Goal: Information Seeking & Learning: Learn about a topic

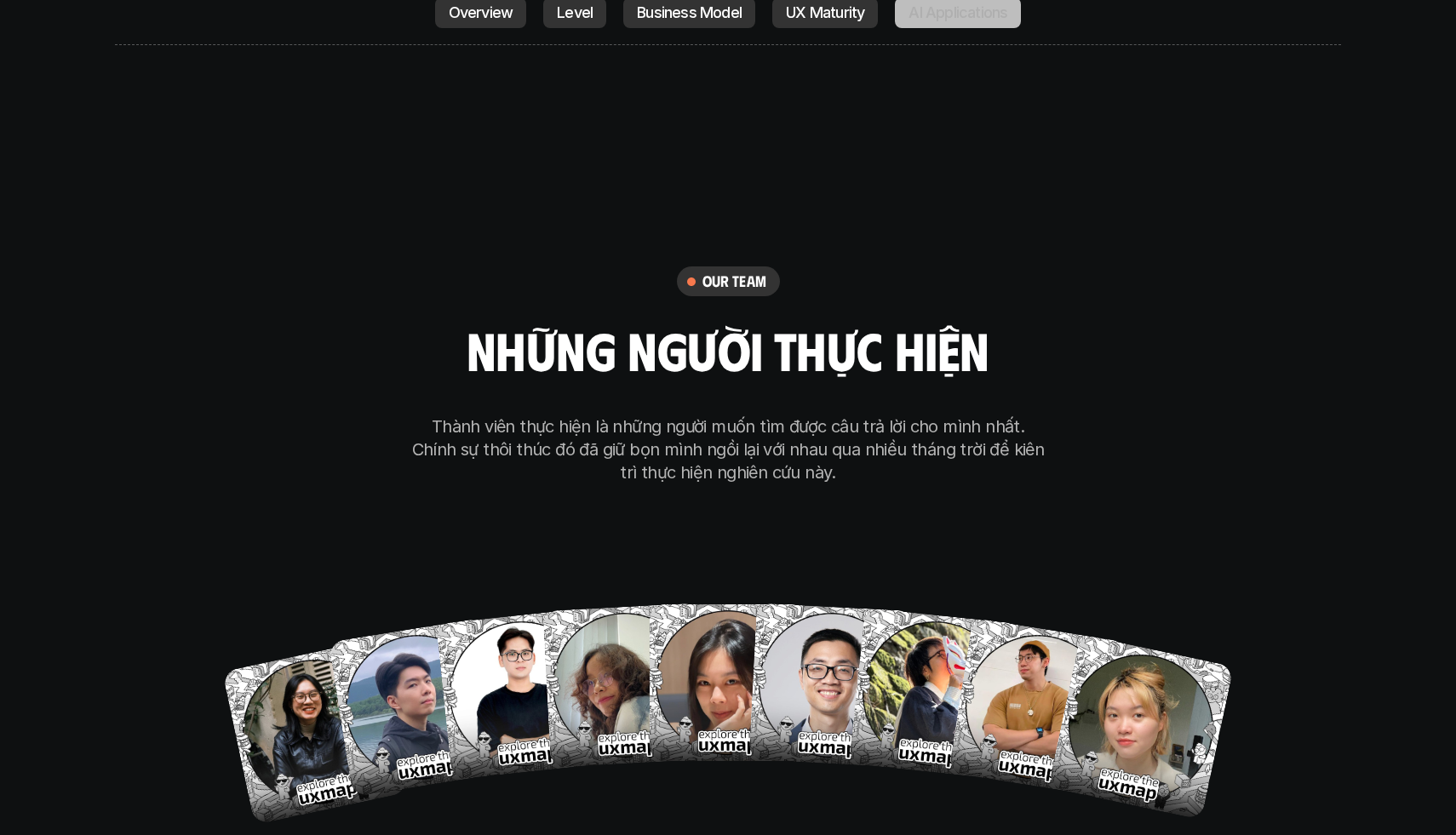
scroll to position [10056, 0]
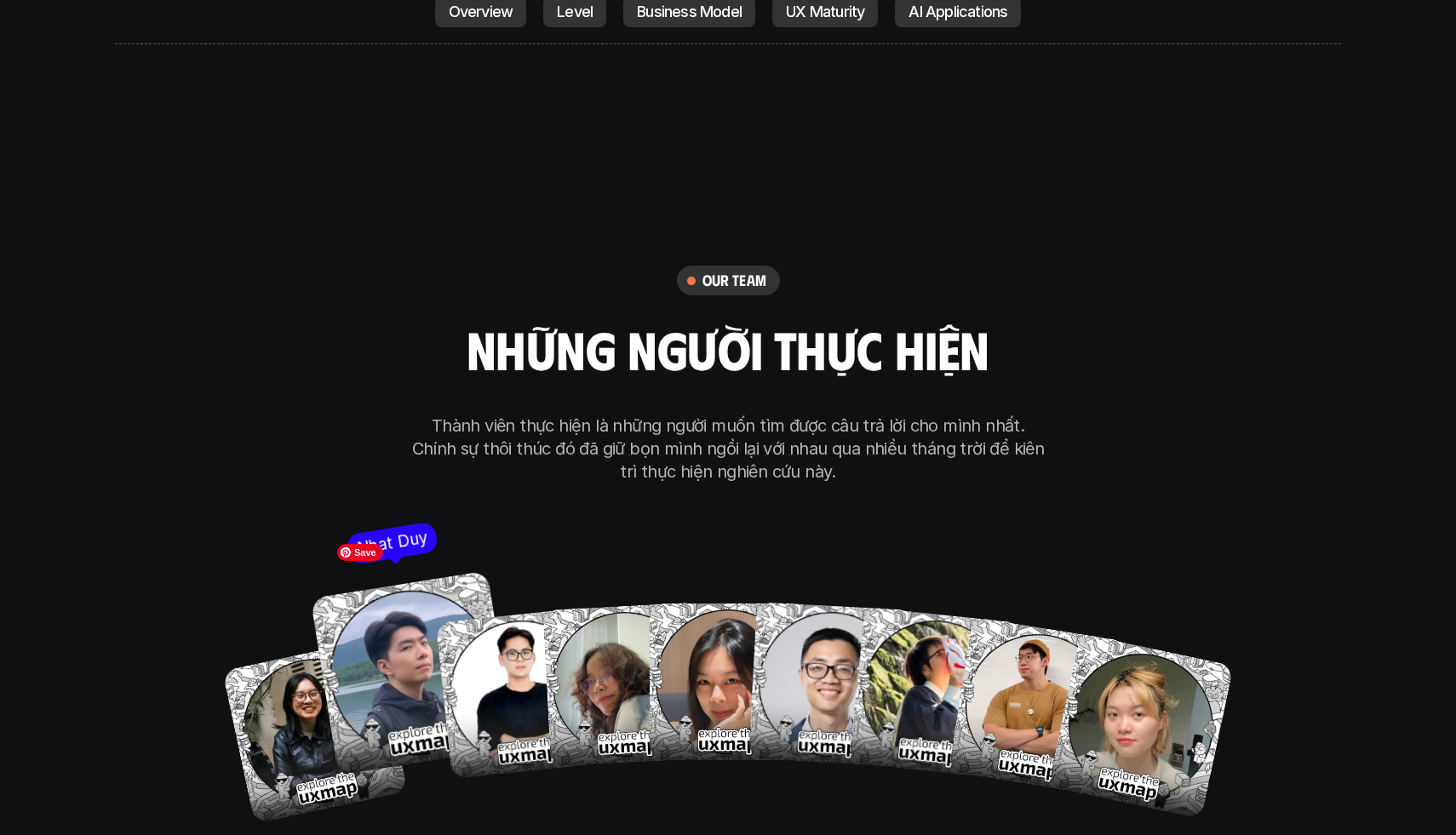
click at [397, 643] on img at bounding box center [412, 671] width 204 height 204
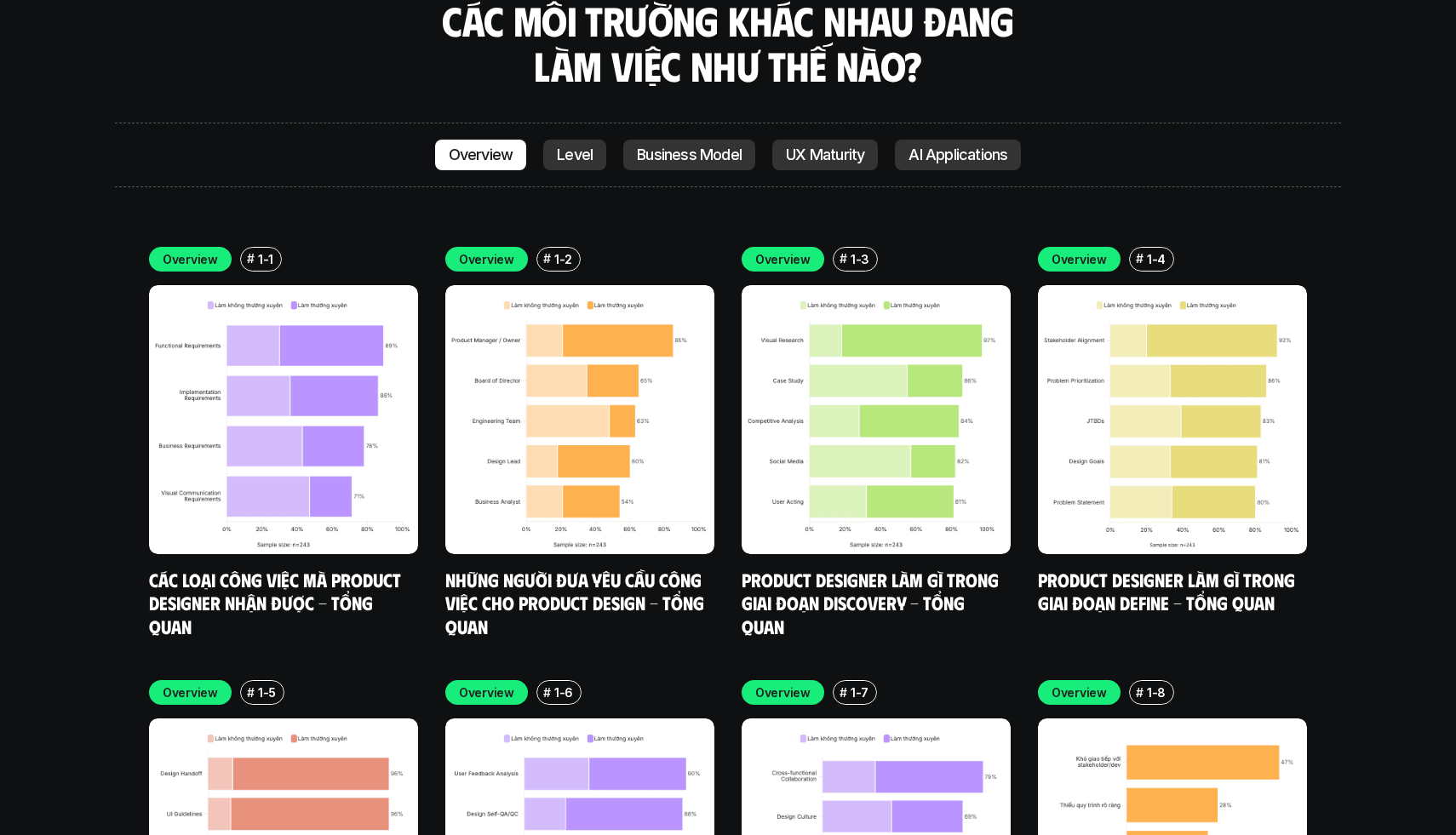
scroll to position [5035, 0]
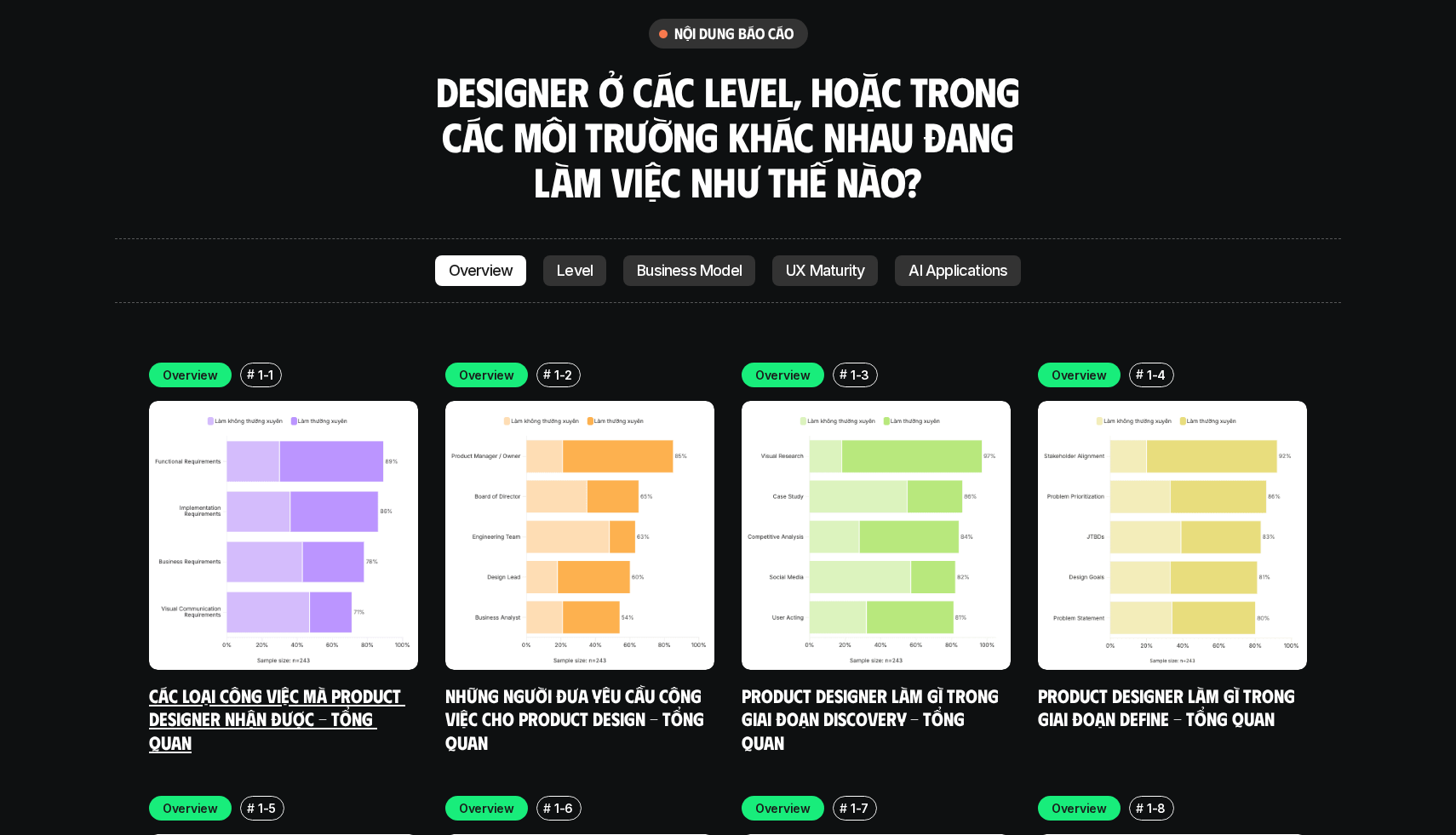
click at [346, 683] on link "Các loại công việc mà Product Designer nhận được - Tổng quan" at bounding box center [277, 718] width 257 height 70
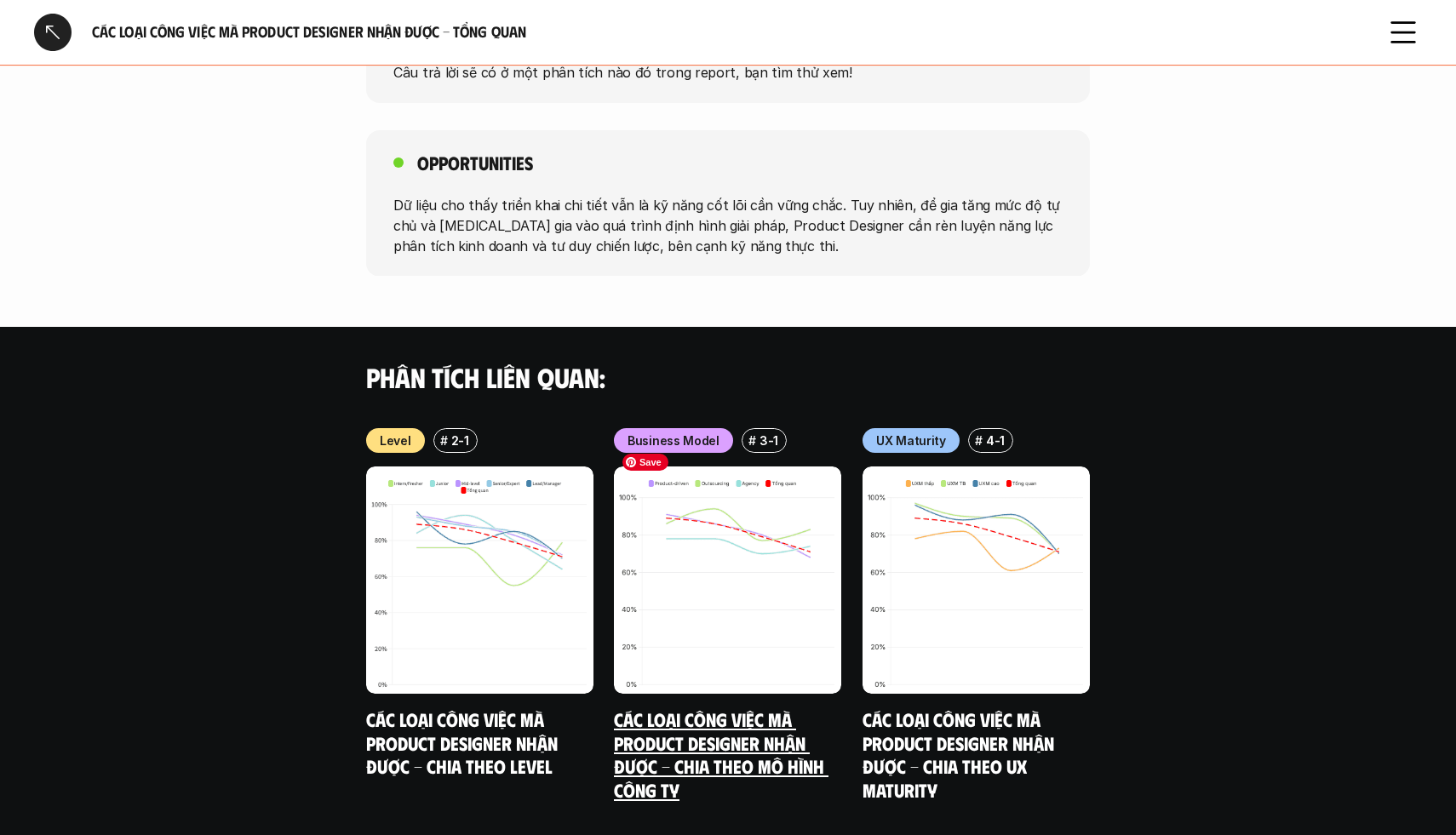
scroll to position [1503, 0]
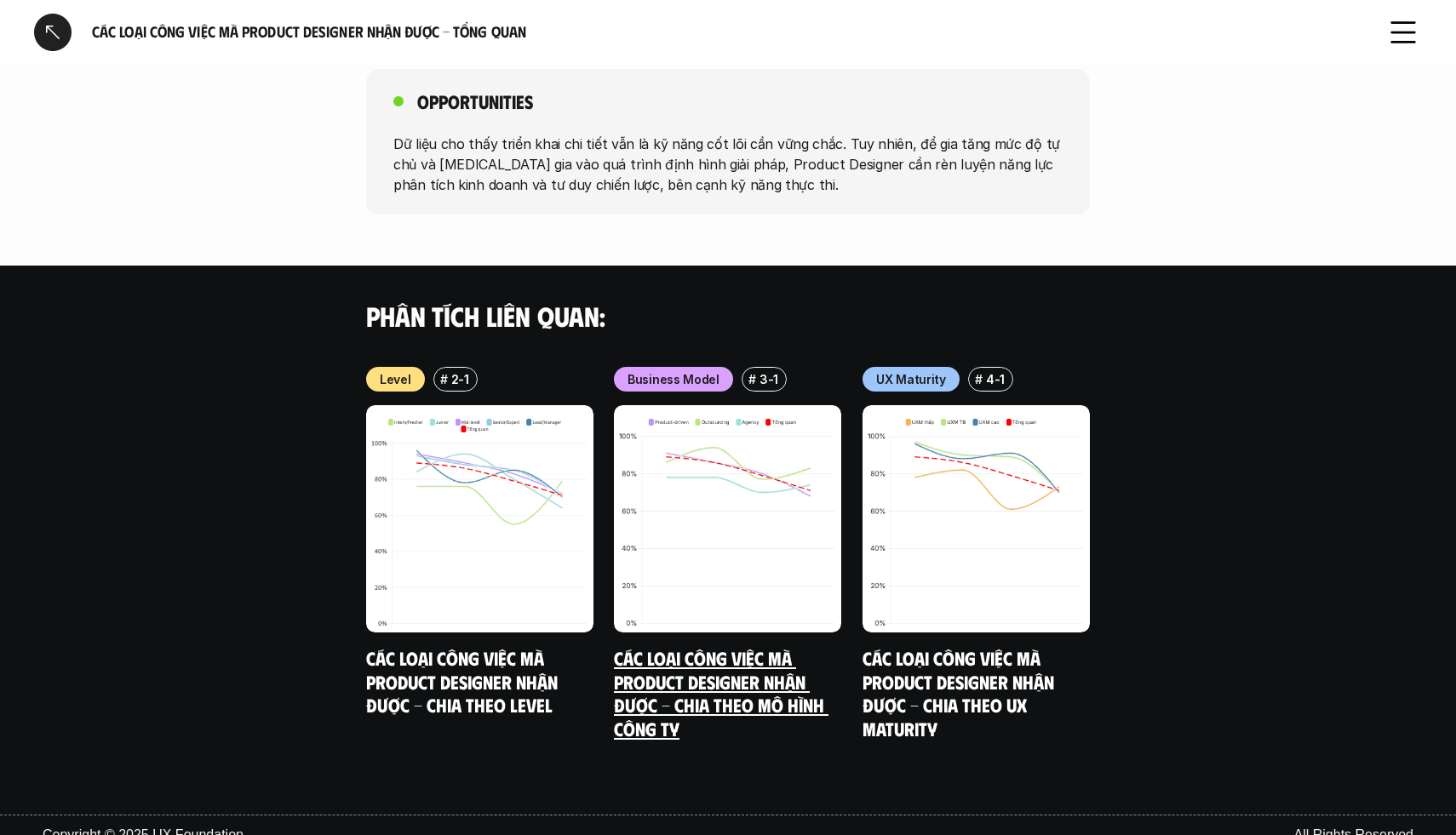
click at [674, 659] on link "Các loại công việc mà Product Designer nhận được - Chia theo mô hình công ty" at bounding box center [721, 693] width 215 height 93
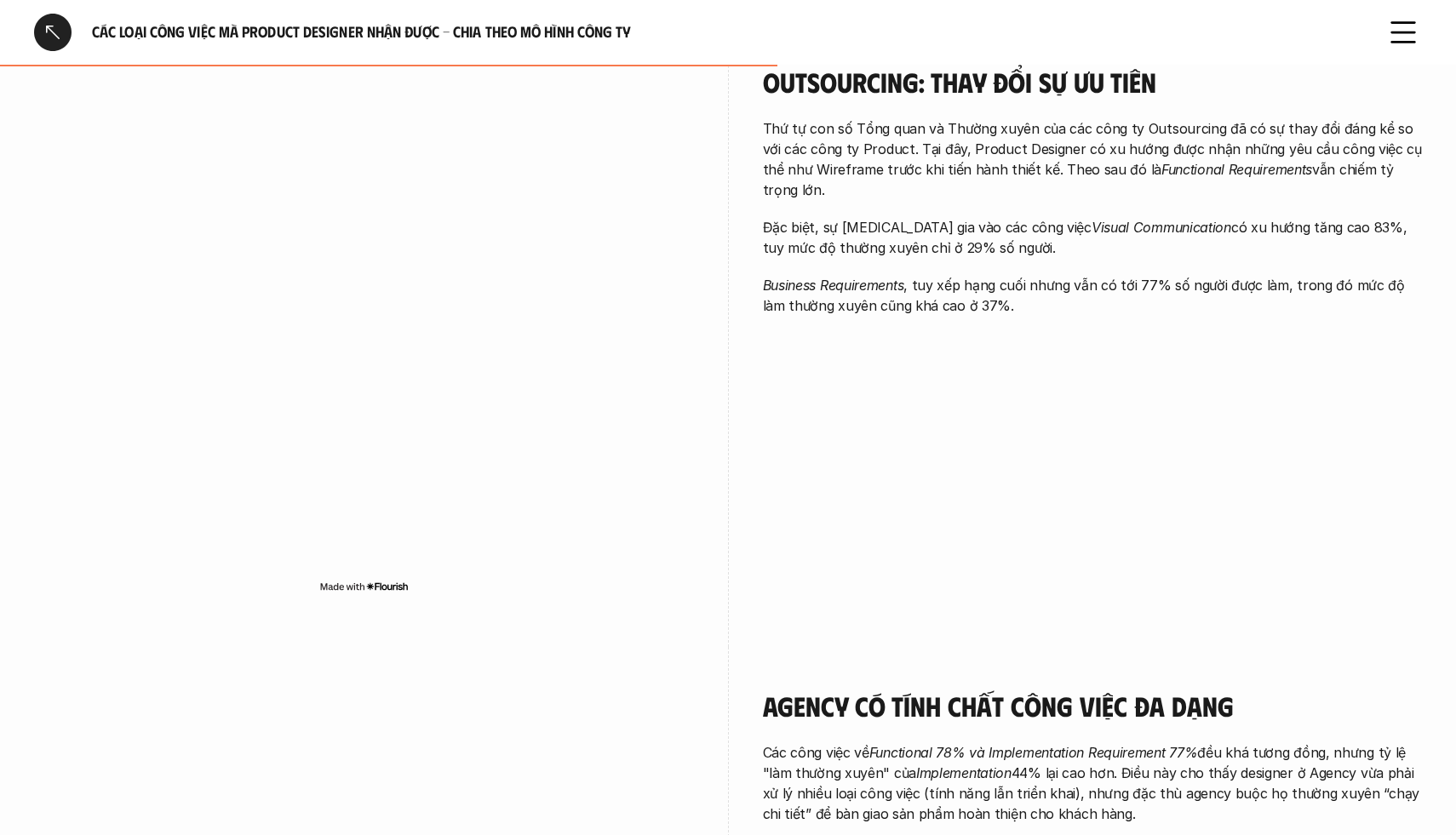
scroll to position [1627, 0]
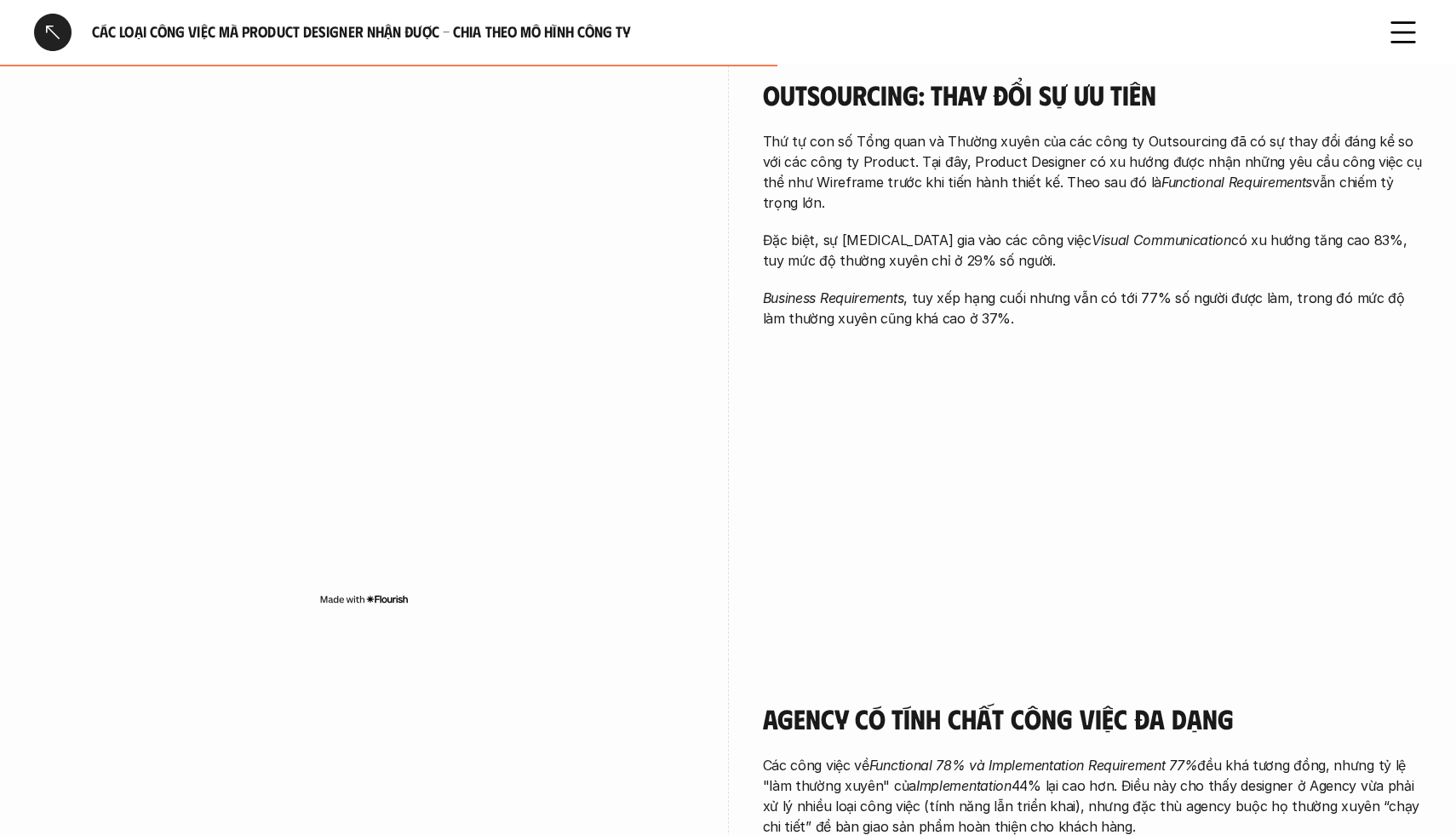
click at [1408, 26] on icon at bounding box center [1403, 33] width 38 height 38
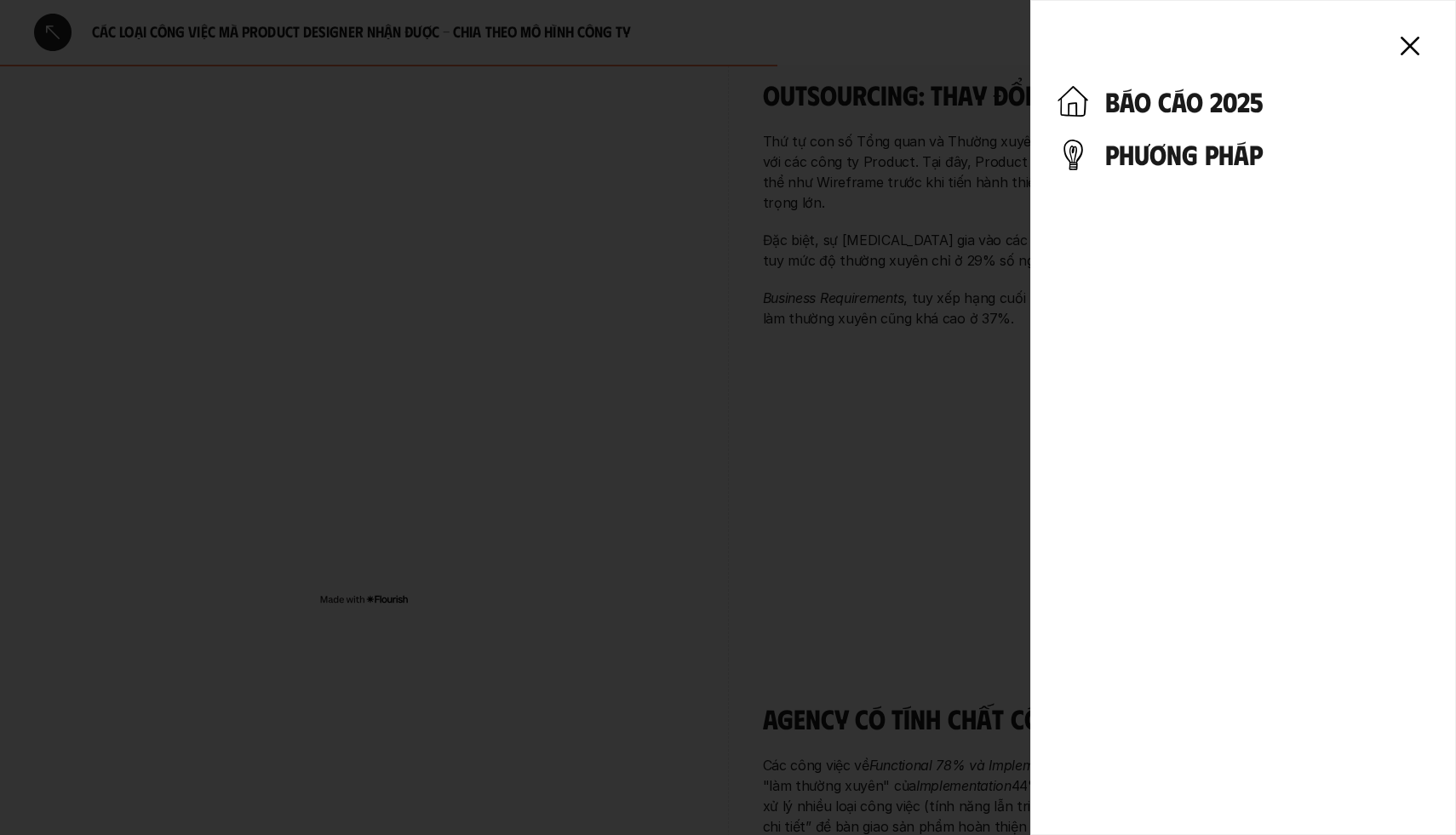
click at [1246, 107] on h4 "báo cáo 2025" at bounding box center [1266, 101] width 323 height 33
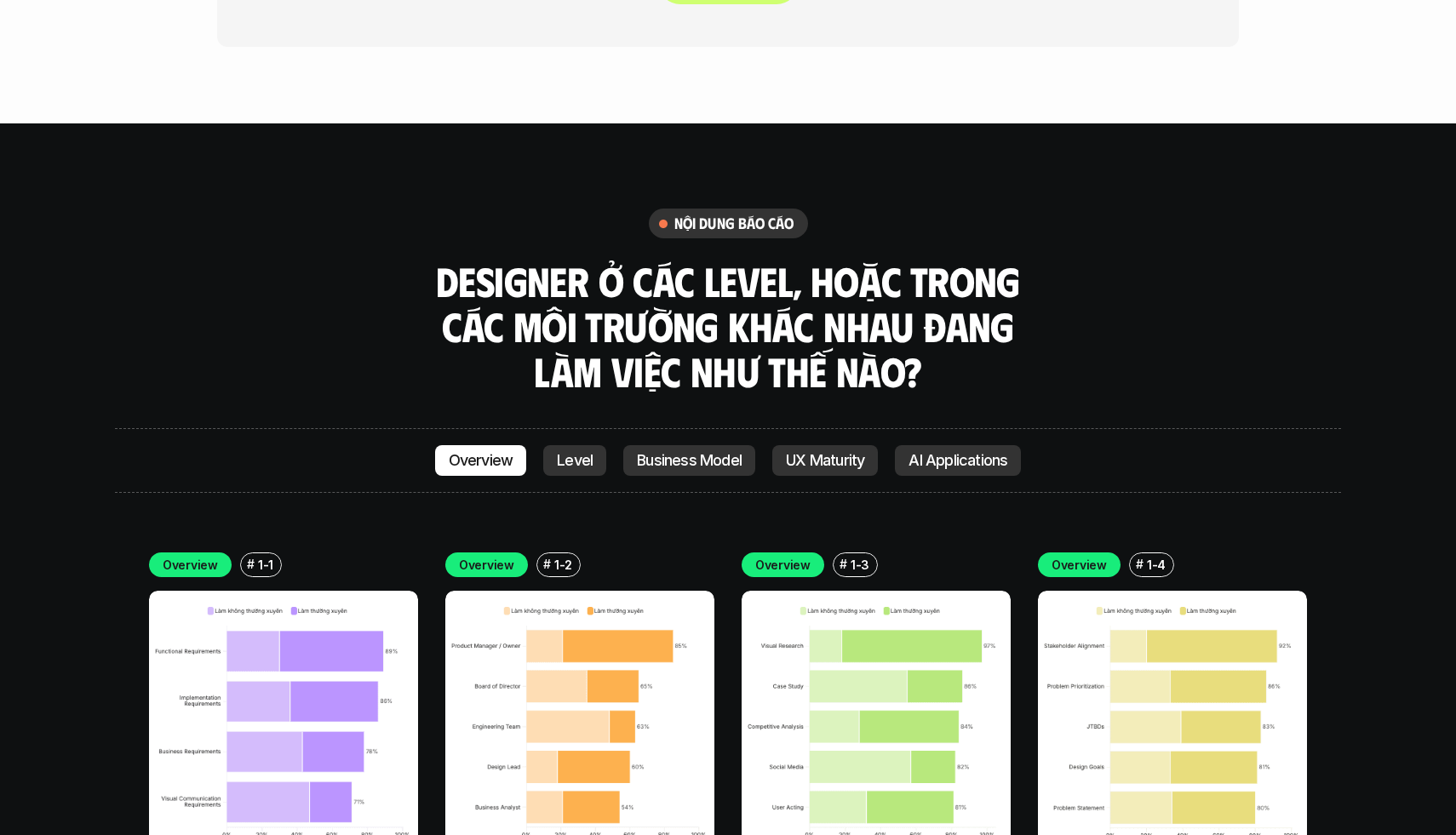
scroll to position [4850, 0]
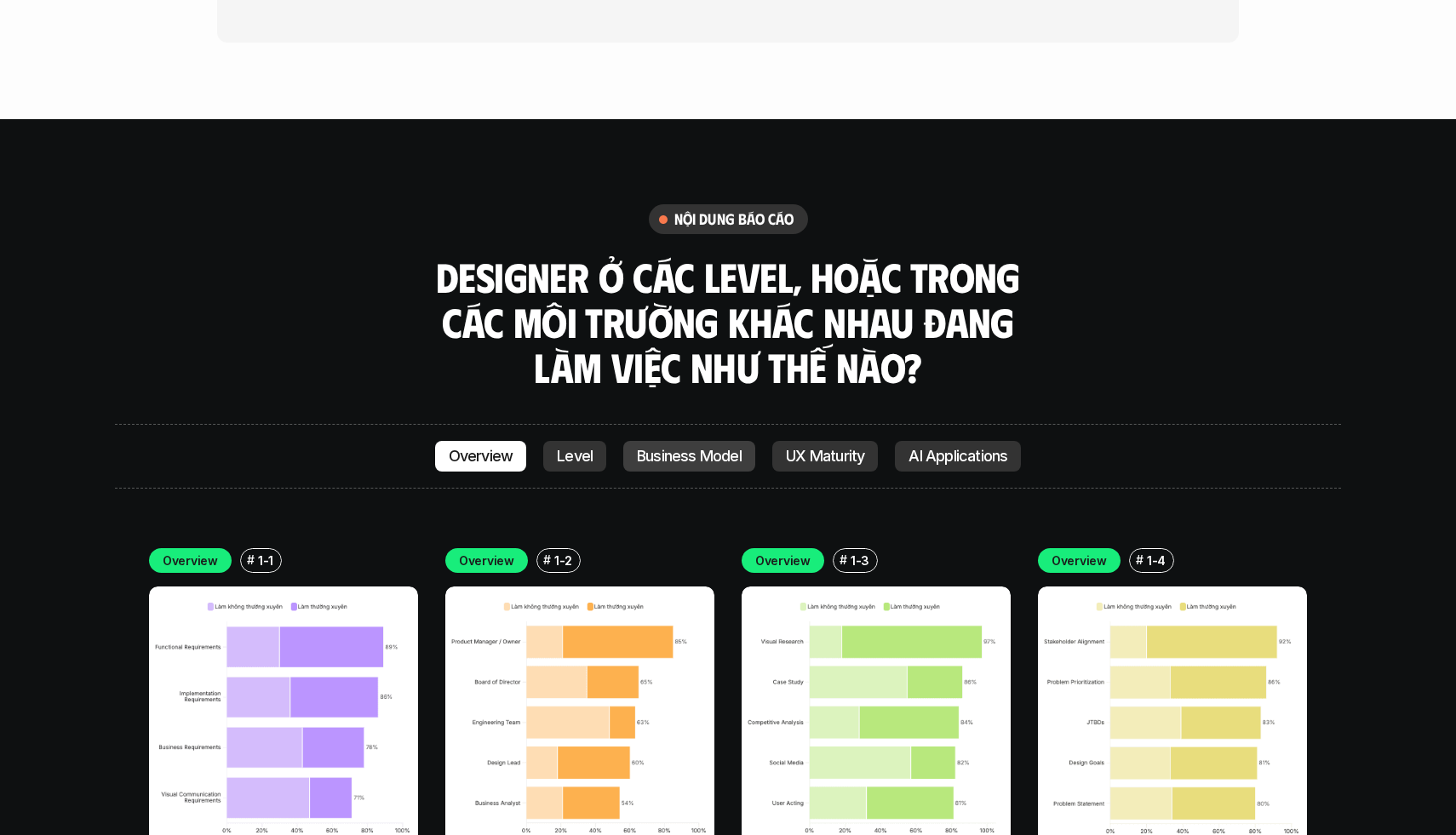
click at [711, 447] on p "Business Model" at bounding box center [688, 455] width 104 height 17
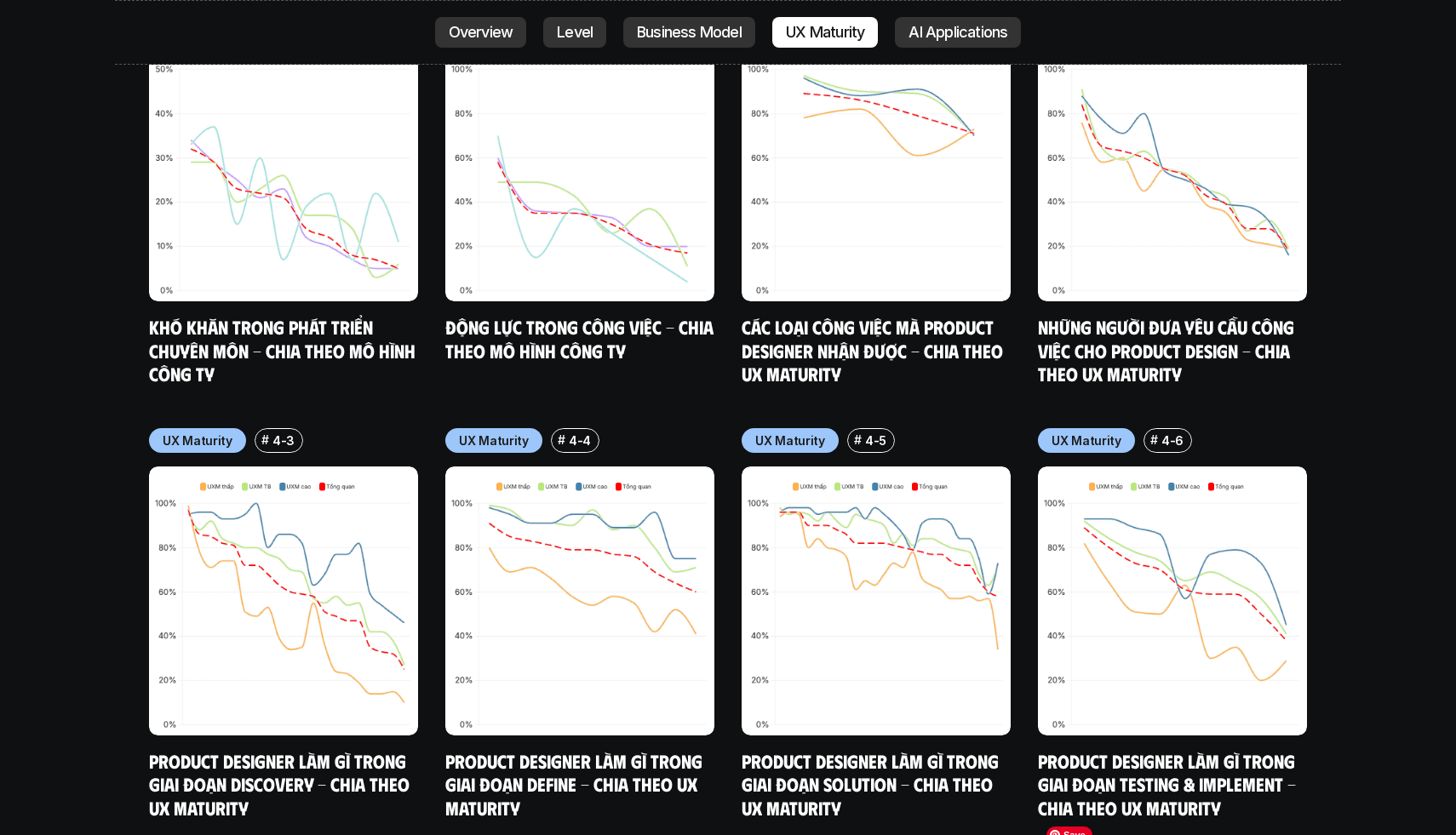
scroll to position [8318, 0]
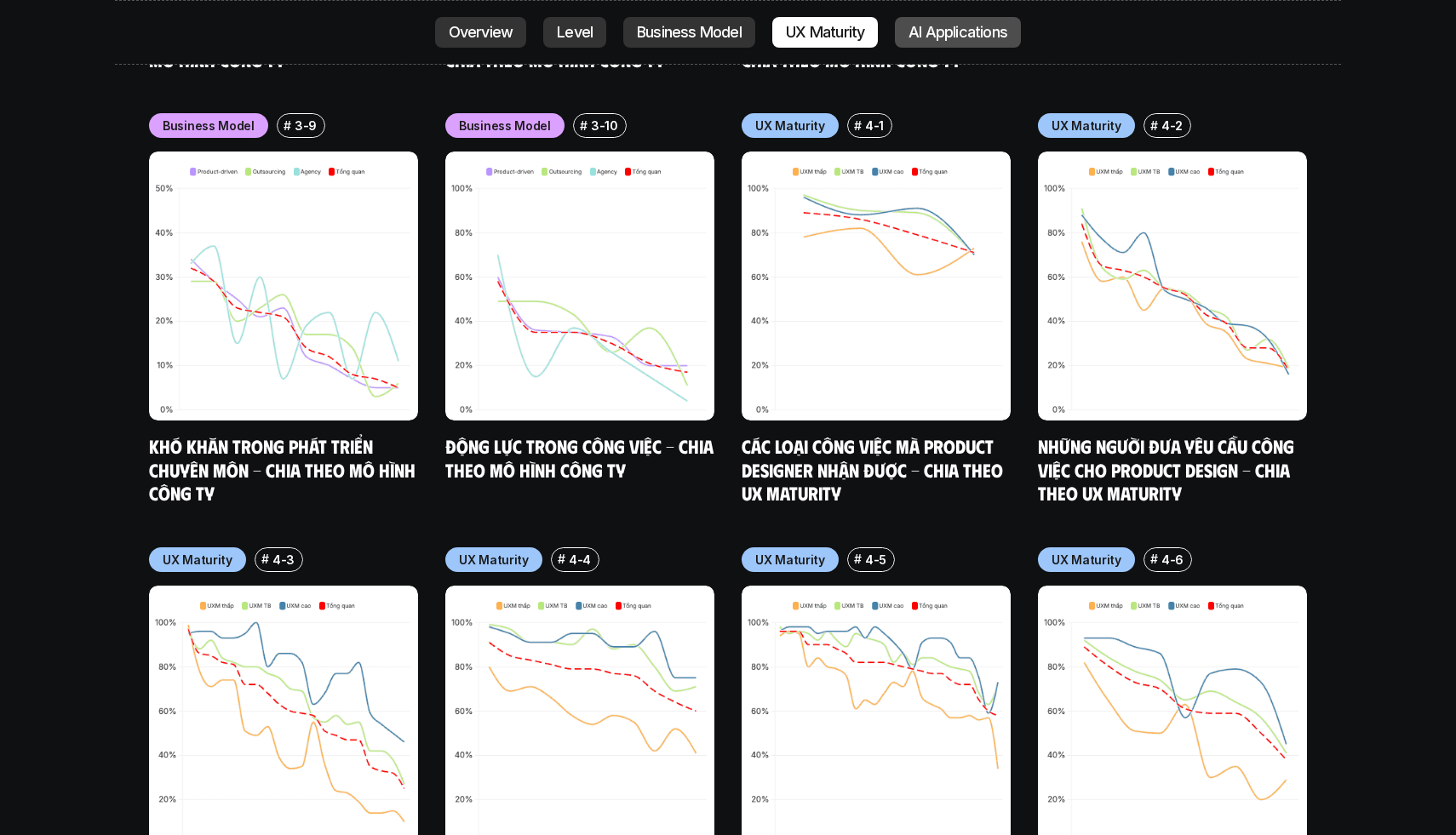
click at [941, 29] on p "AI Applications" at bounding box center [957, 32] width 98 height 17
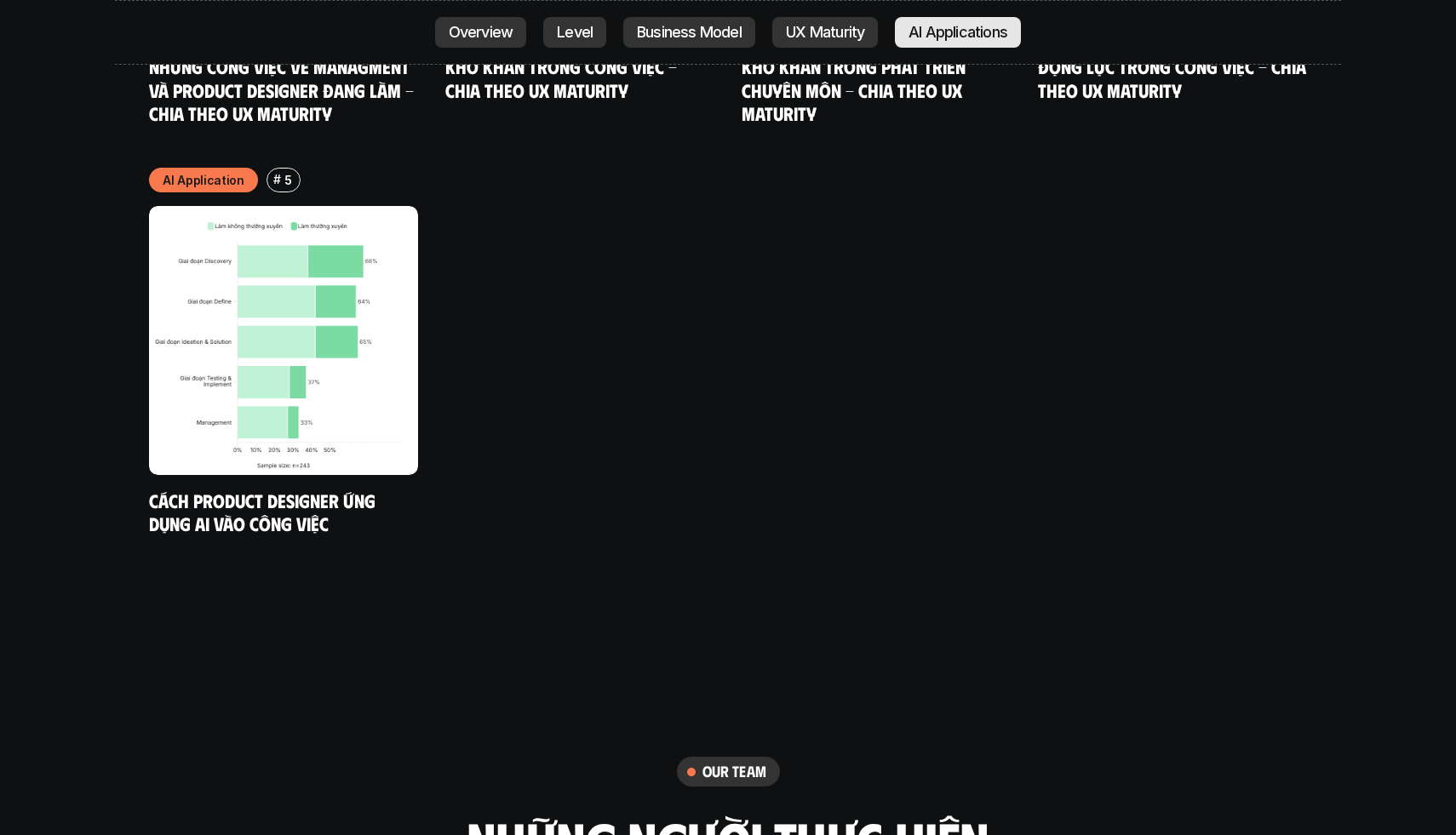
scroll to position [9574, 0]
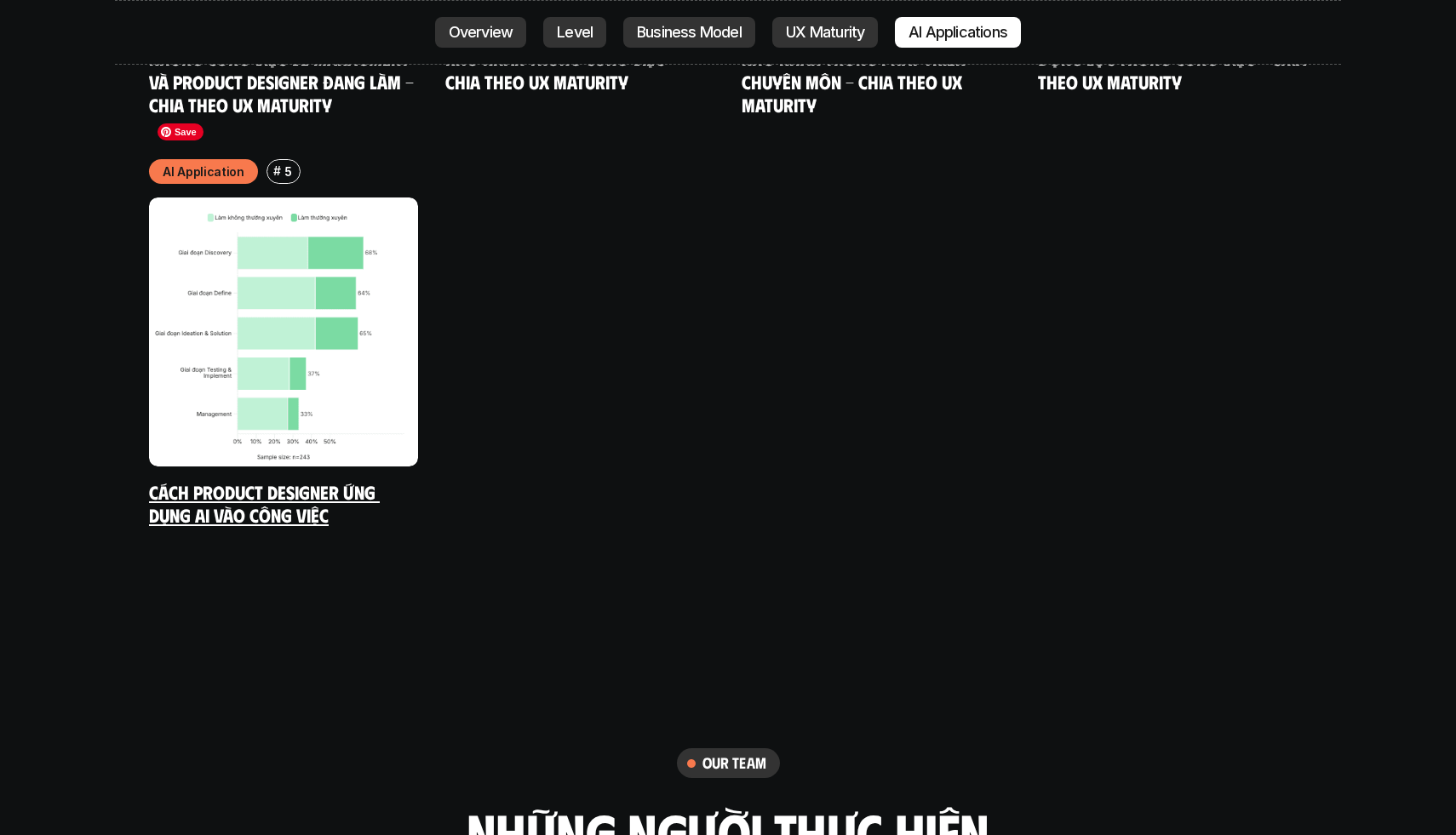
click at [338, 265] on img at bounding box center [283, 332] width 269 height 268
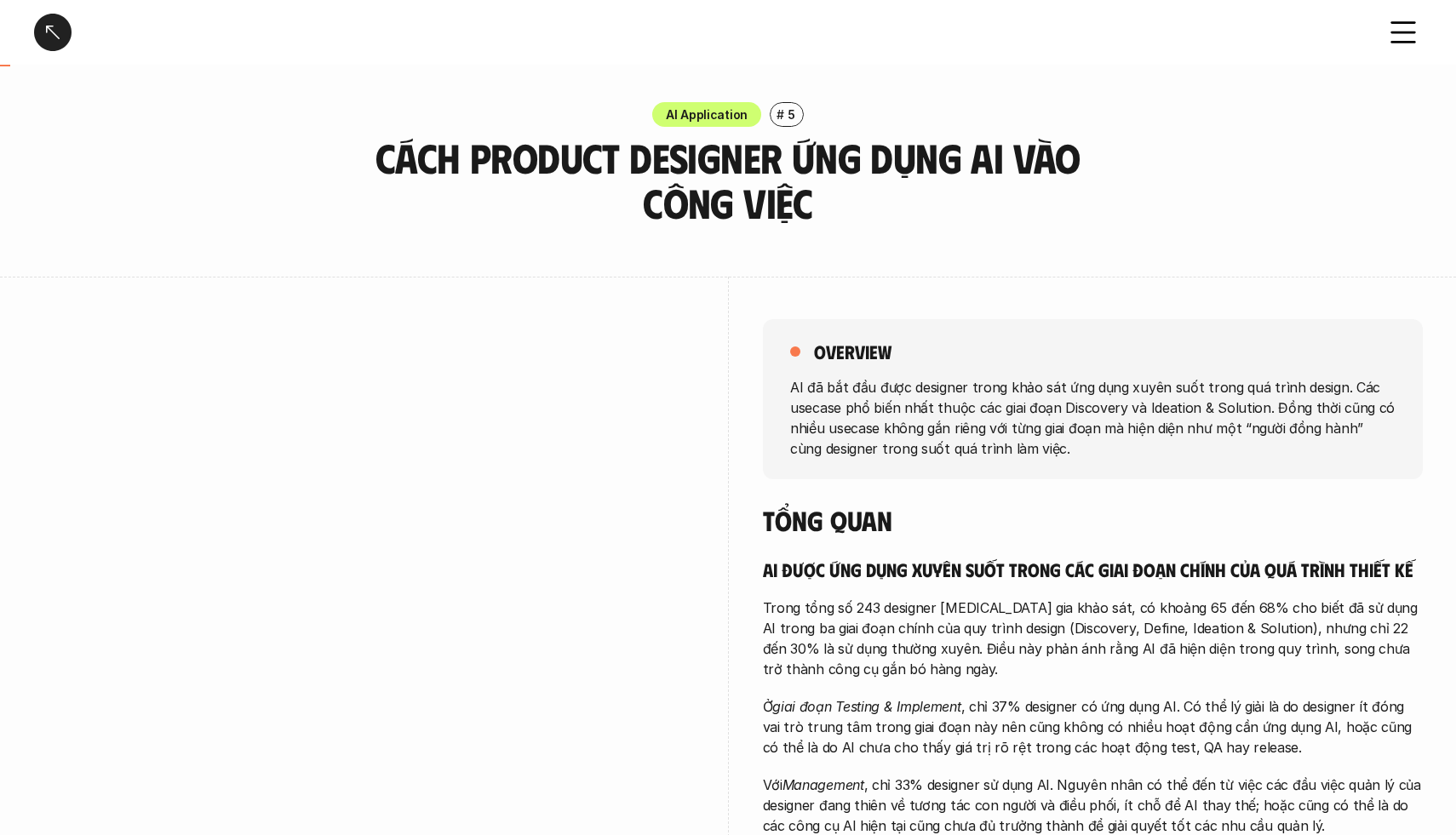
click at [1395, 43] on use at bounding box center [1402, 33] width 23 height 20
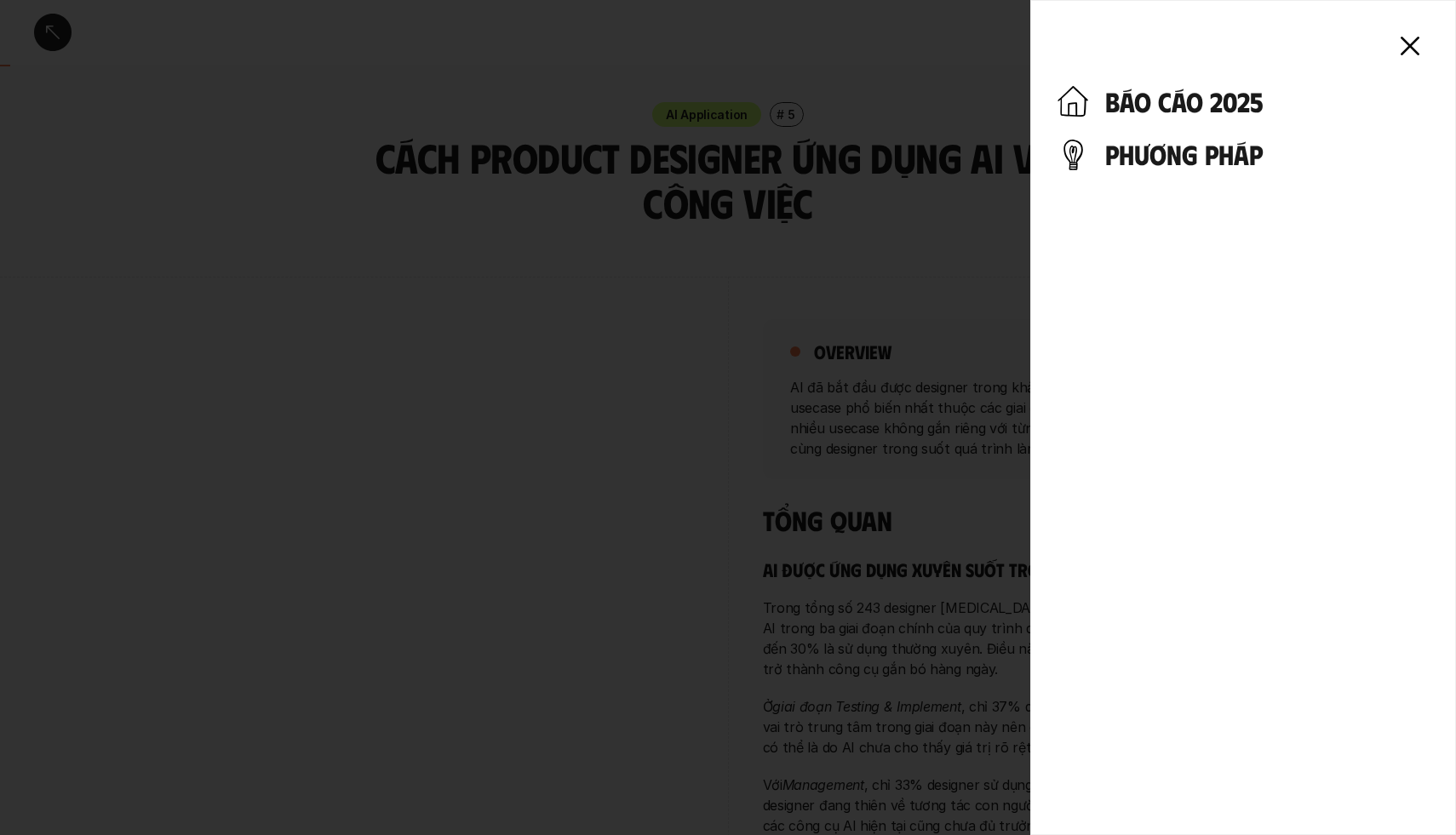
click at [1183, 147] on h4 "phương pháp" at bounding box center [1266, 154] width 323 height 33
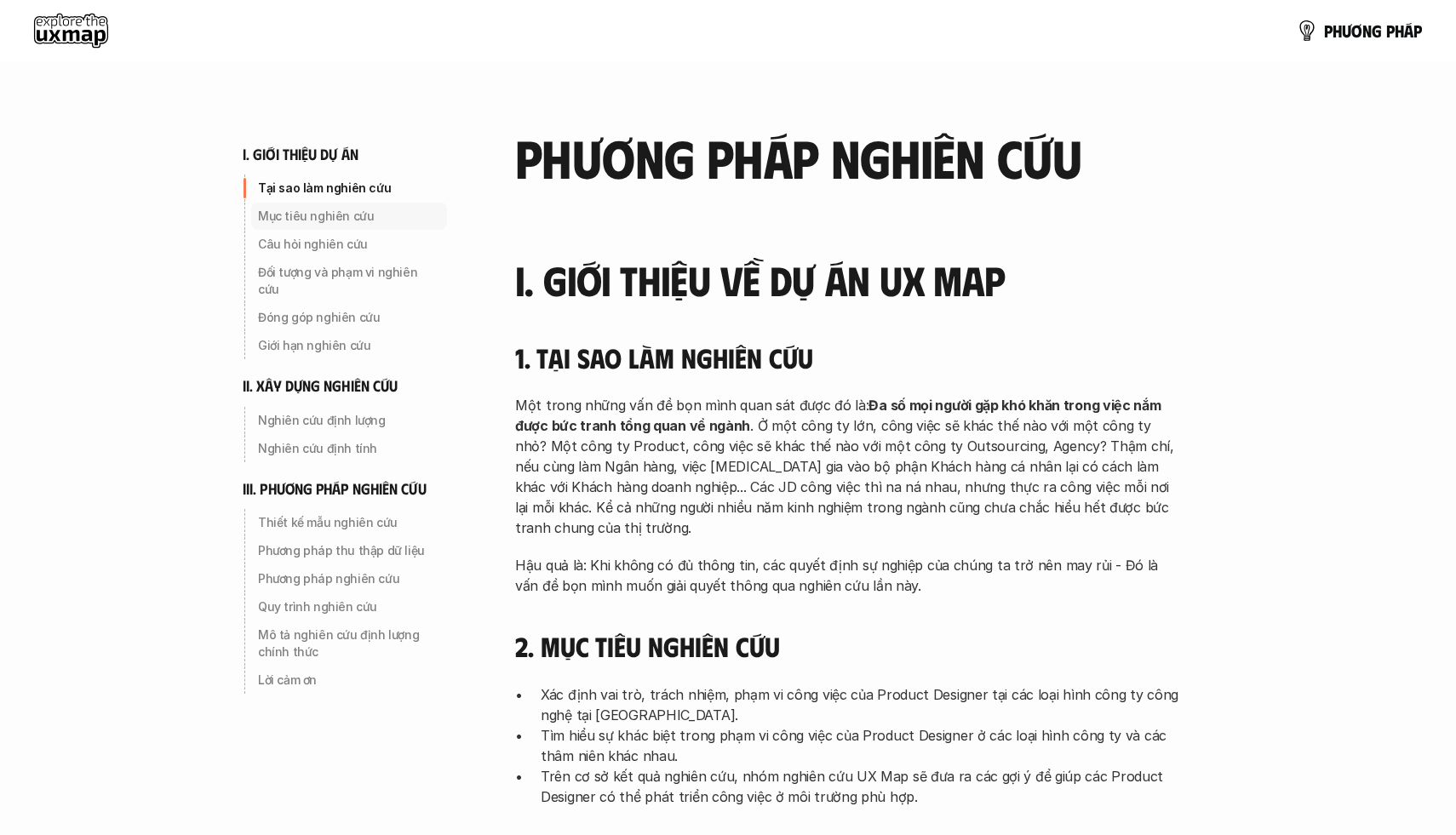
click at [333, 224] on p "Mục tiêu nghiên cứu" at bounding box center [348, 216] width 182 height 17
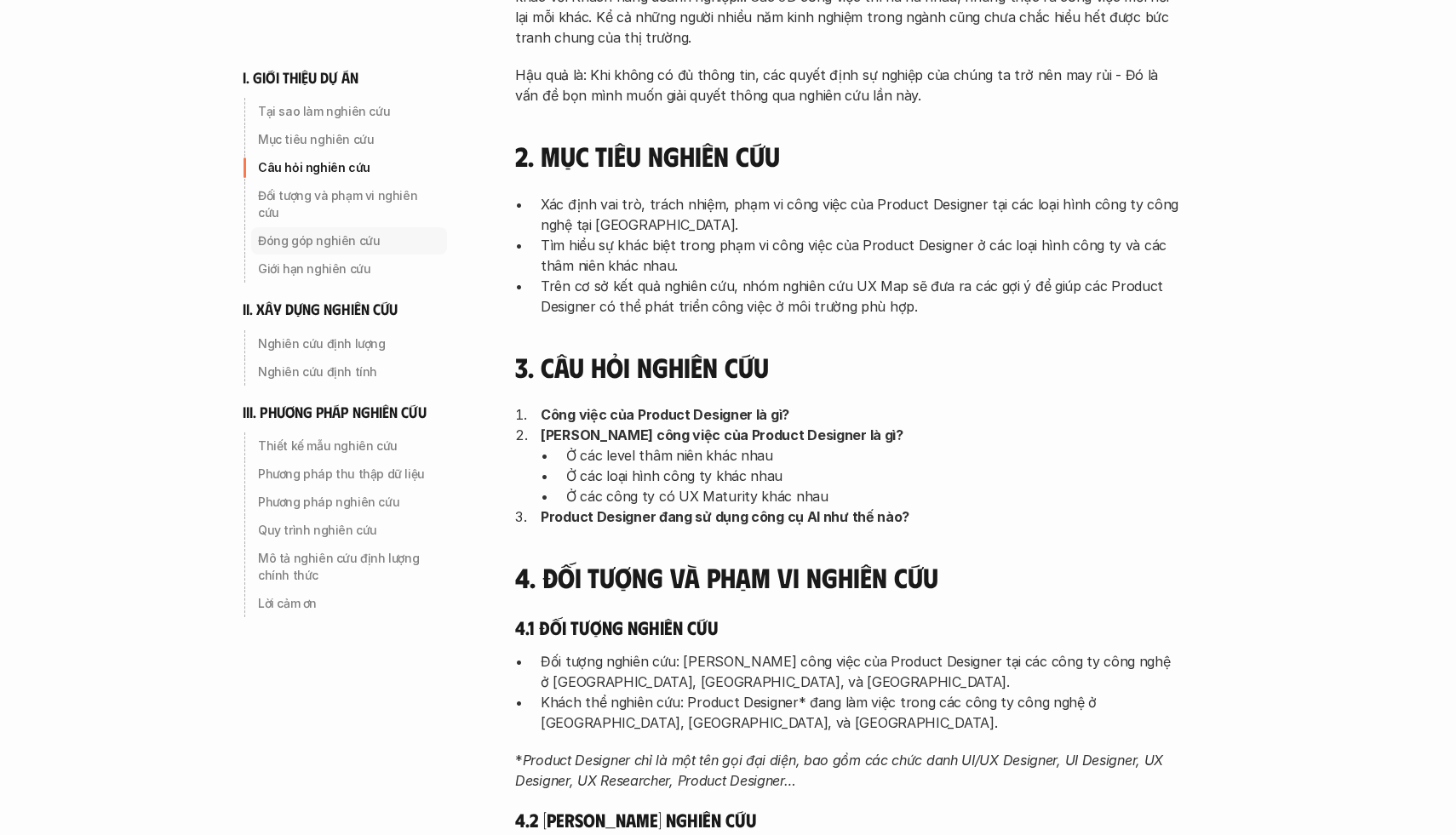
scroll to position [502, 0]
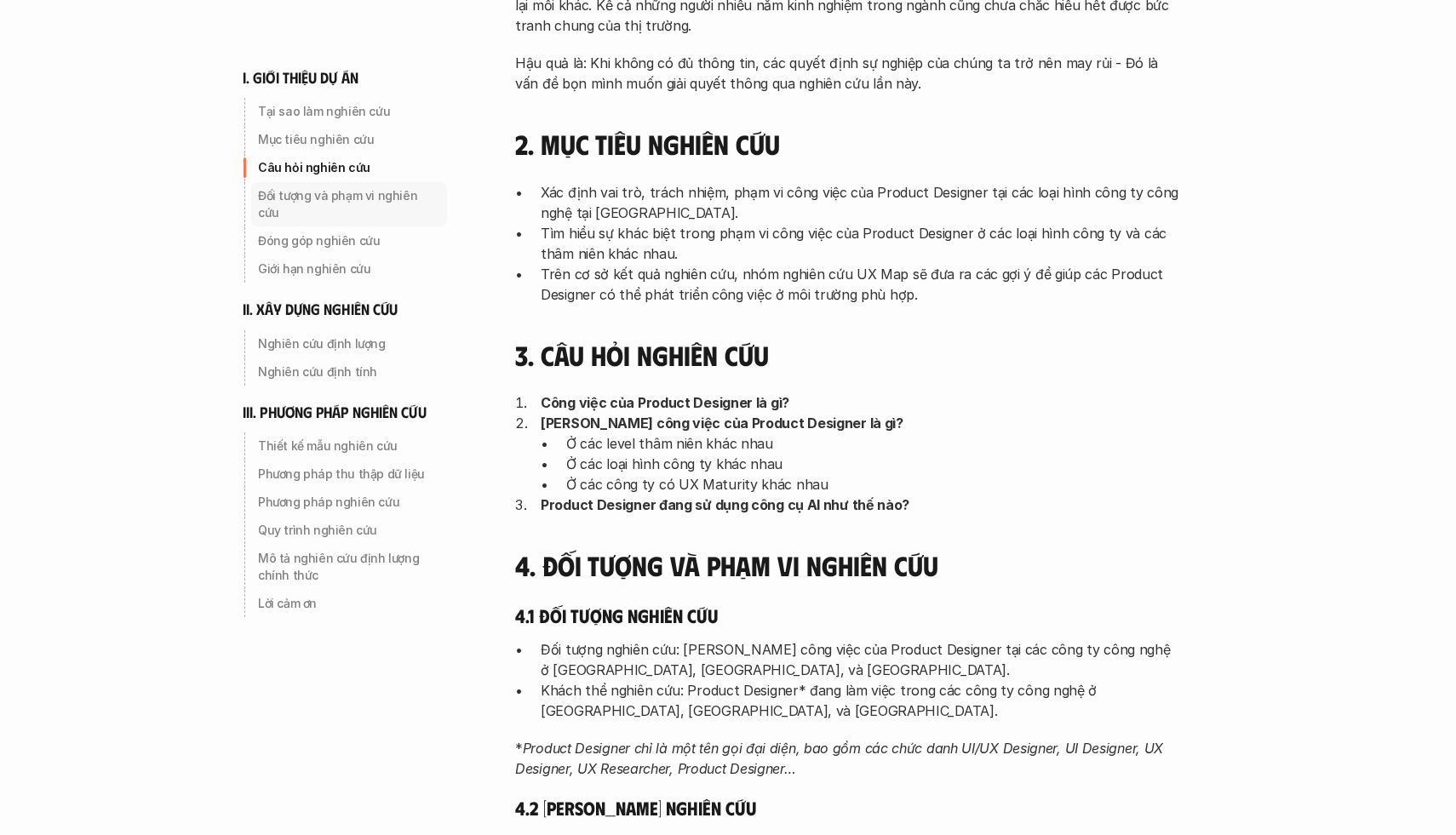
click at [357, 205] on div "Đối tượng và phạm vi nghiên cứu" at bounding box center [348, 204] width 196 height 45
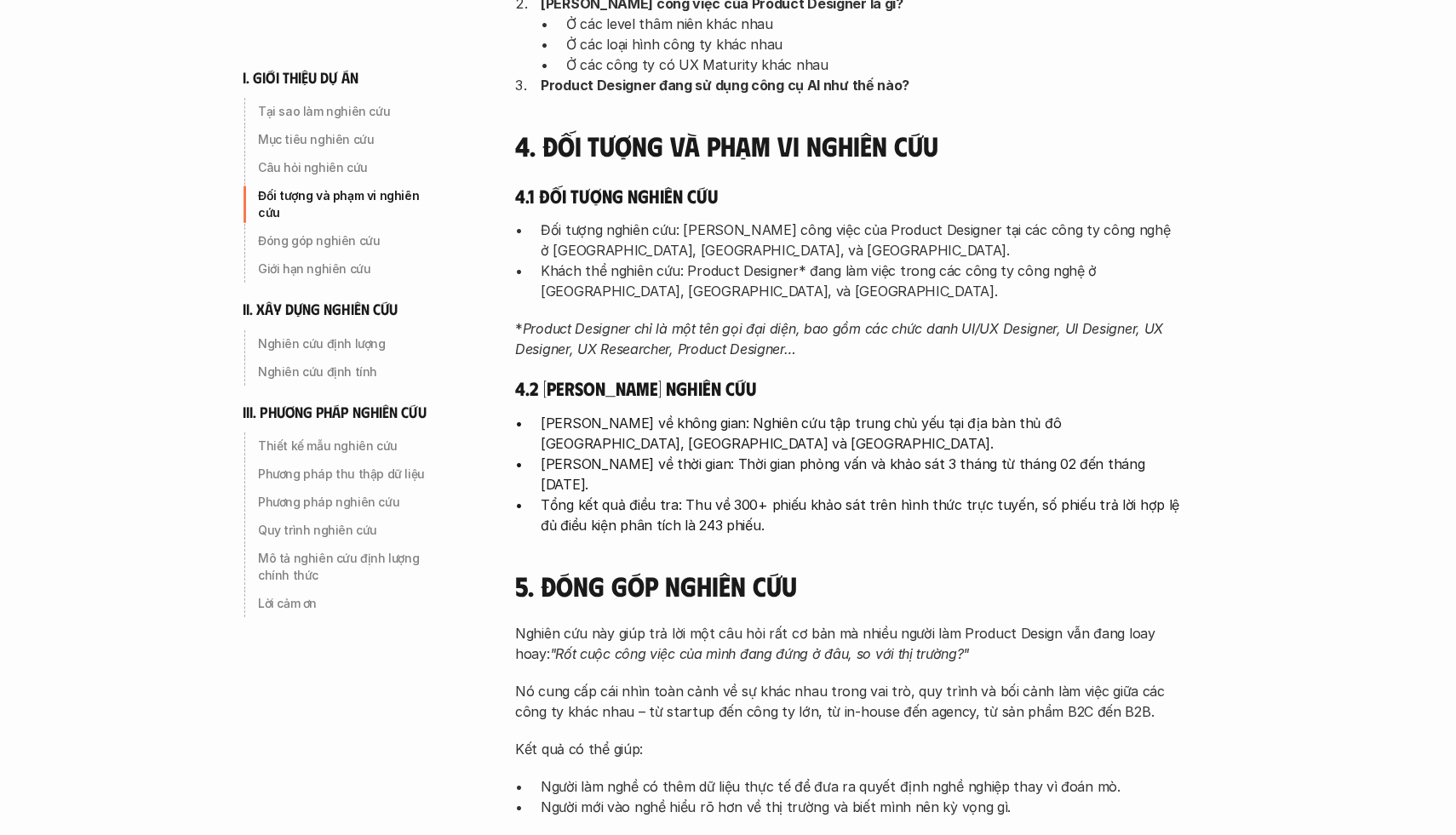
scroll to position [923, 0]
click at [344, 594] on p "Lời cảm ơn" at bounding box center [348, 602] width 182 height 17
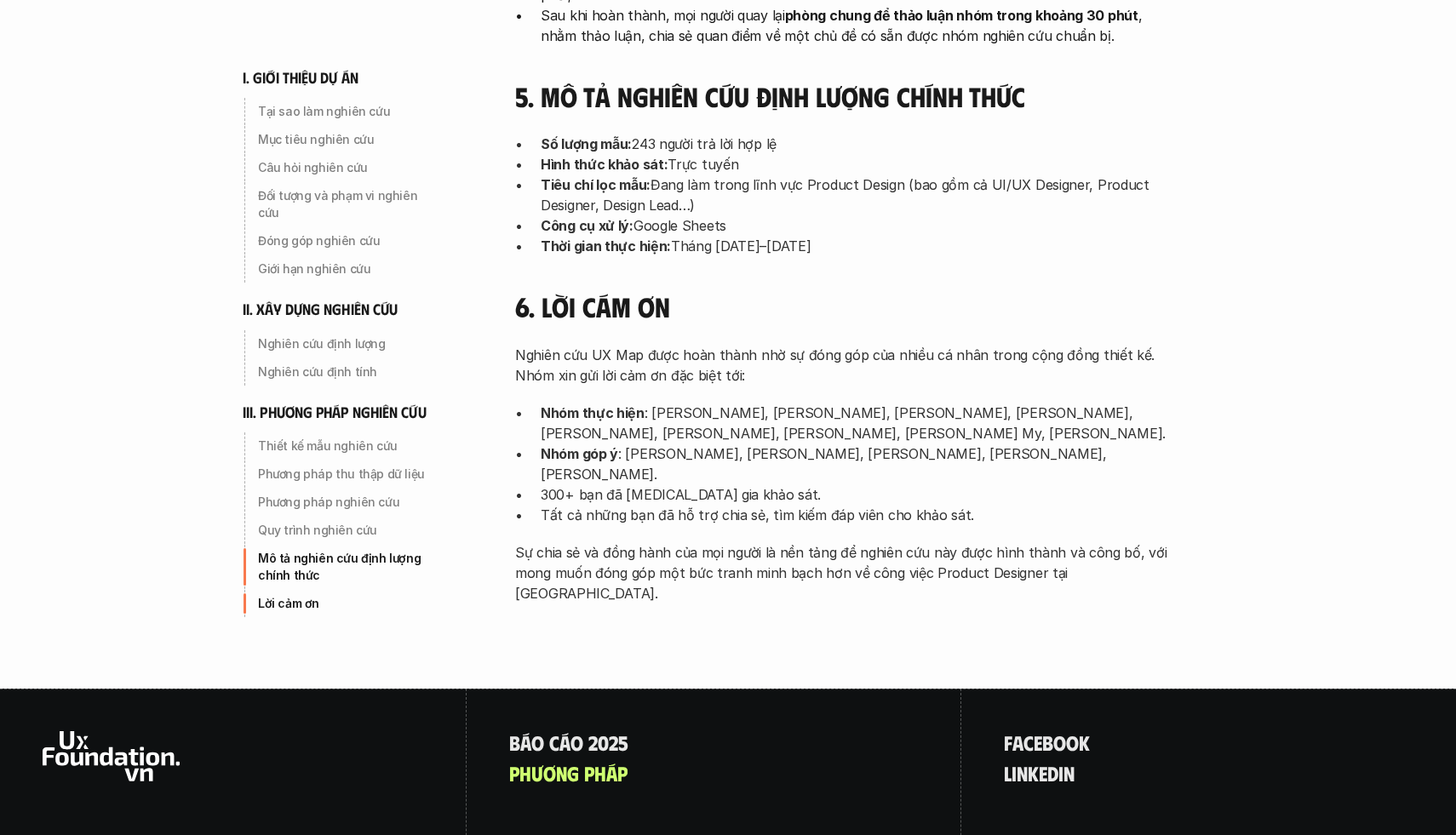
scroll to position [5428, 0]
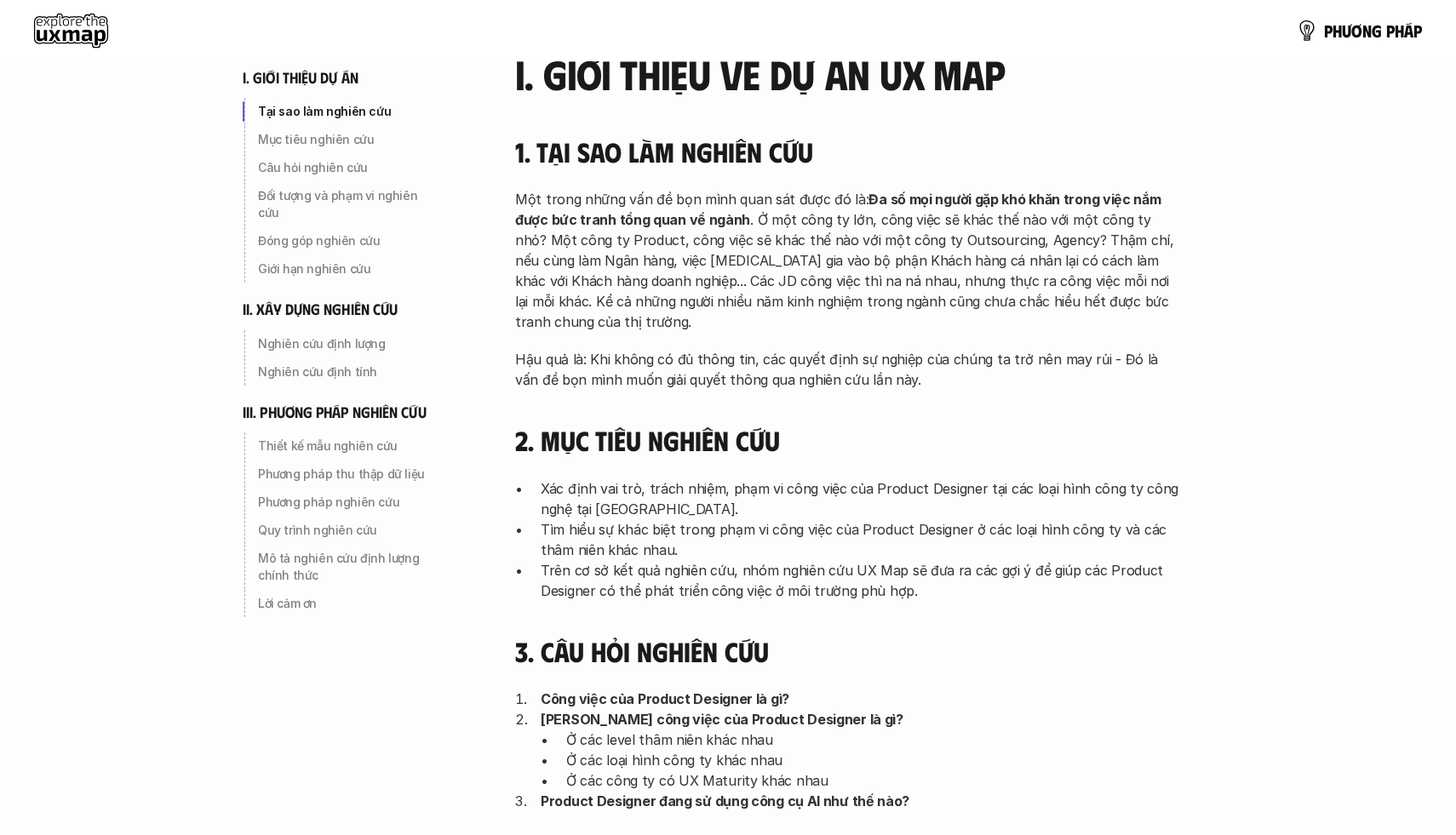
scroll to position [0, 0]
